Goal: Navigation & Orientation: Find specific page/section

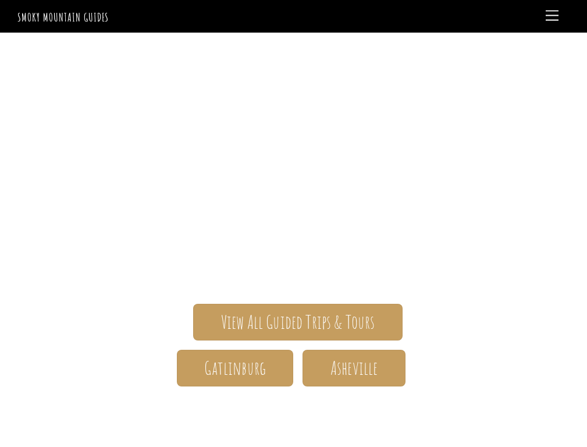
scroll to position [1, 0]
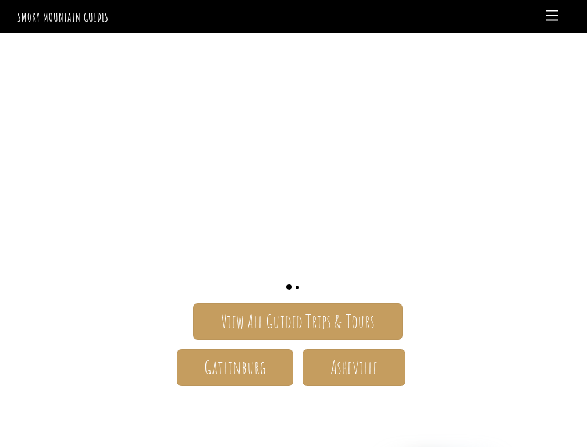
click at [298, 322] on span "View All Guided Trips & Tours" at bounding box center [298, 321] width 154 height 12
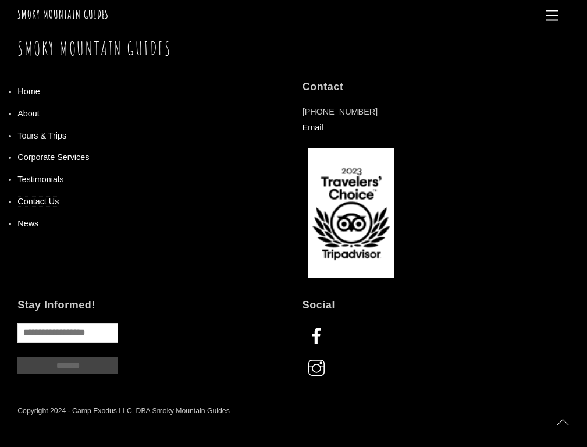
click at [38, 206] on link "Contact Us" at bounding box center [37, 201] width 41 height 9
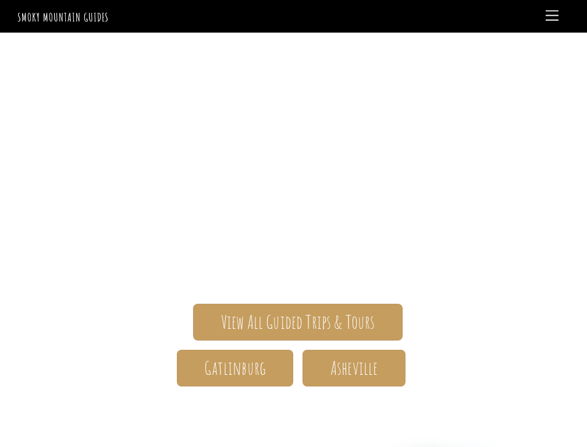
click at [298, 322] on span "View All Guided Trips & Tours" at bounding box center [298, 322] width 154 height 12
